Goal: Task Accomplishment & Management: Use online tool/utility

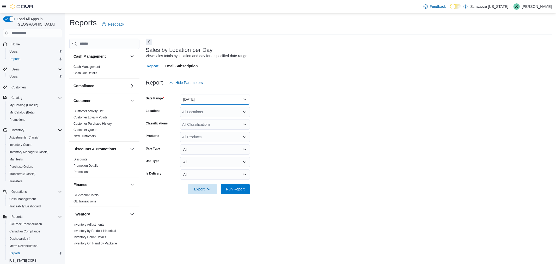
click at [225, 97] on button "[DATE]" at bounding box center [215, 99] width 70 height 10
click at [203, 129] on span "[DATE]" at bounding box center [217, 130] width 59 height 6
click at [247, 110] on icon "Open list of options" at bounding box center [245, 112] width 4 height 4
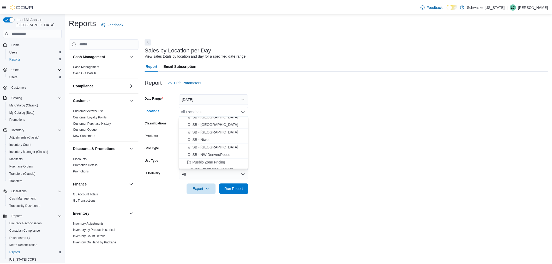
scroll to position [192, 0]
click at [226, 131] on span "SB - [GEOGRAPHIC_DATA]" at bounding box center [217, 132] width 46 height 5
click at [280, 118] on form "Date Range [DATE] Locations SB - [GEOGRAPHIC_DATA] Combo box. Selected. SB - [G…" at bounding box center [349, 141] width 406 height 106
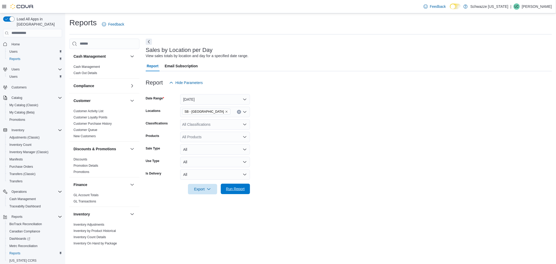
click at [235, 188] on span "Run Report" at bounding box center [235, 188] width 19 height 5
